Goal: Task Accomplishment & Management: Use online tool/utility

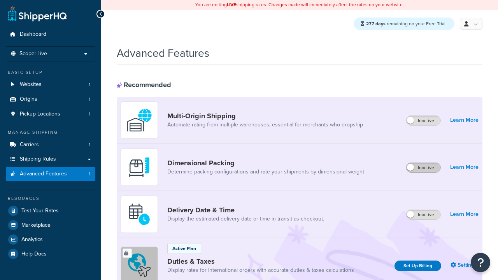
click at [424, 168] on label "Inactive" at bounding box center [423, 167] width 34 height 9
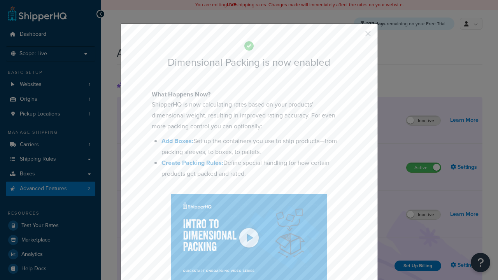
click at [357, 36] on button "button" at bounding box center [357, 36] width 2 height 2
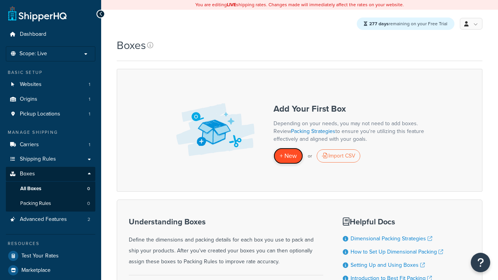
click at [289, 156] on span "+ New" at bounding box center [288, 155] width 17 height 9
